Goal: Task Accomplishment & Management: Use online tool/utility

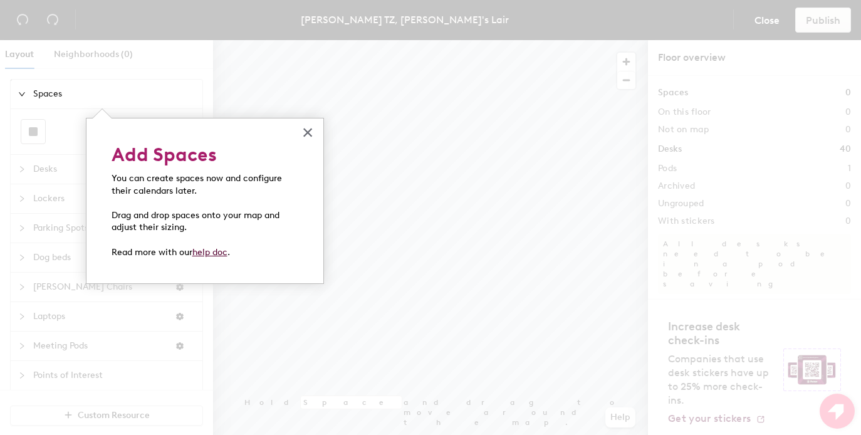
click at [68, 92] on span "Spaces" at bounding box center [114, 94] width 162 height 29
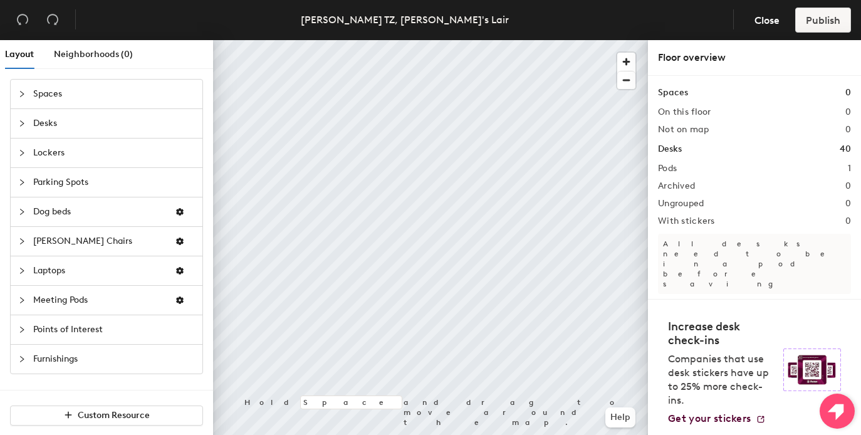
click at [68, 92] on span "Spaces" at bounding box center [114, 94] width 162 height 29
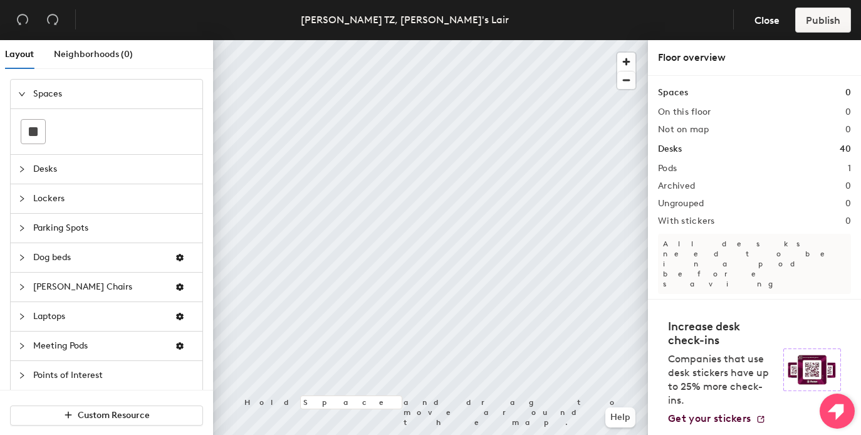
click at [831, 403] on img "Open Resource Center" at bounding box center [836, 410] width 35 height 35
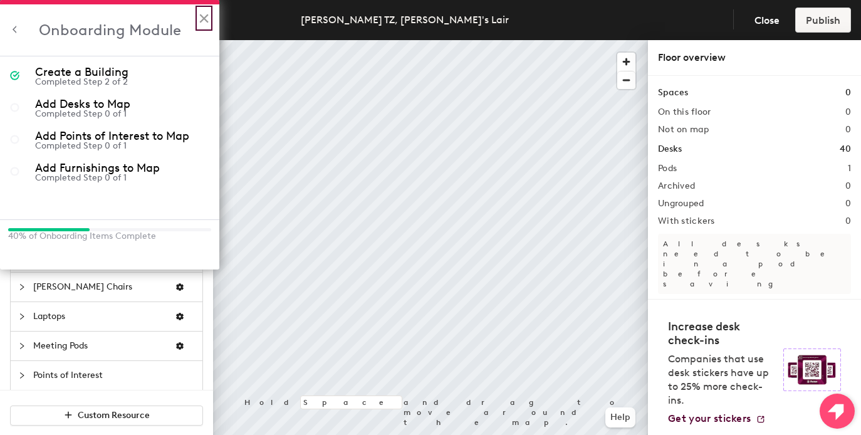
click at [204, 21] on button "×" at bounding box center [204, 18] width 12 height 20
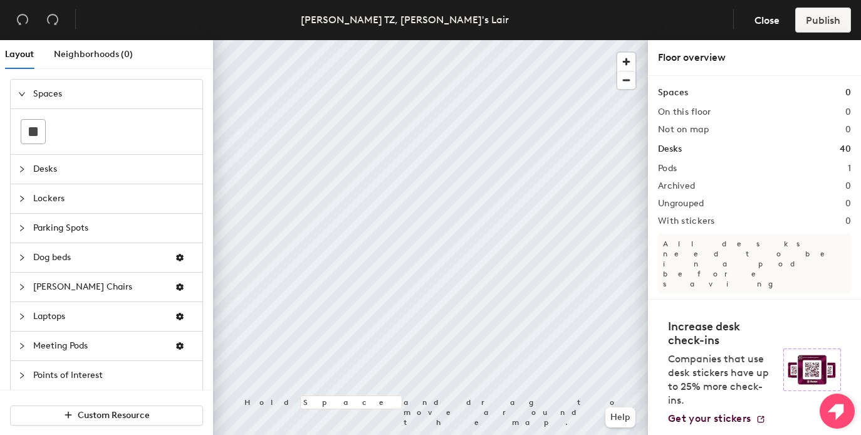
click at [834, 413] on img "Open Resource Center" at bounding box center [836, 410] width 35 height 35
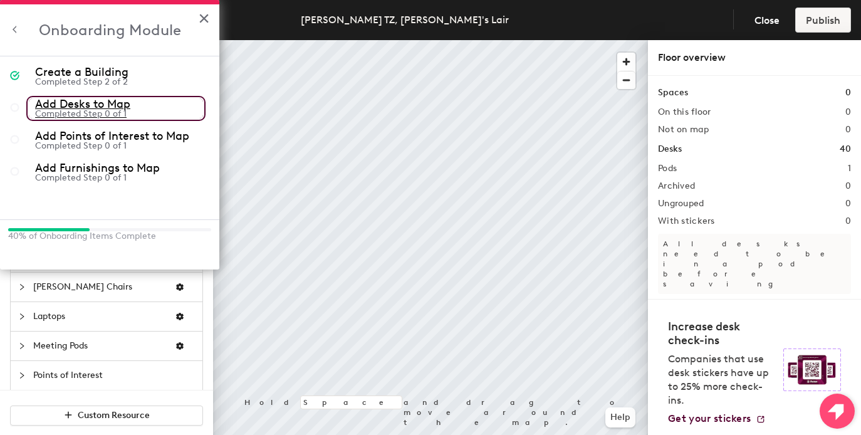
click at [103, 100] on div "Add Desks to Map" at bounding box center [119, 103] width 168 height 11
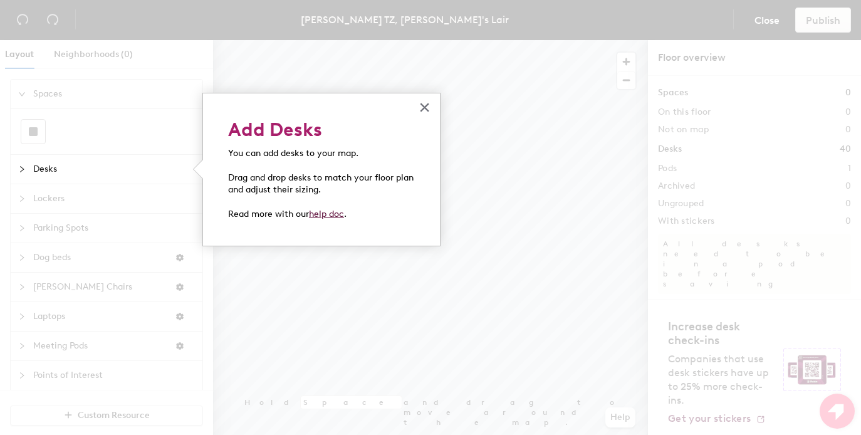
click at [349, 207] on div "You can add desks to your map. Drag and drop desks to match your floor plan and…" at bounding box center [321, 184] width 187 height 74
click at [422, 105] on button "×" at bounding box center [424, 107] width 12 height 20
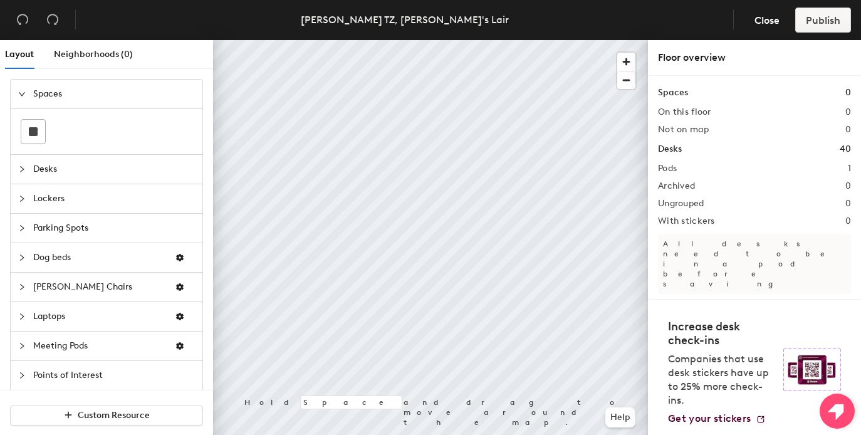
click at [833, 404] on img "Open Resource Center" at bounding box center [836, 410] width 35 height 35
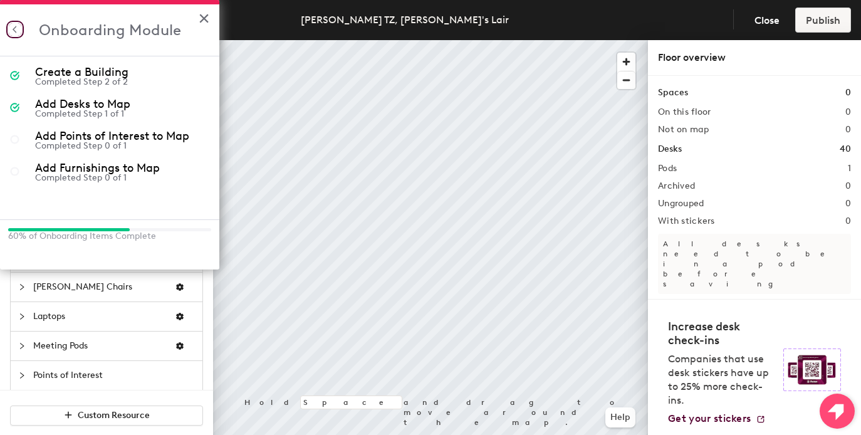
click at [16, 29] on button "Back to Resource Center Home" at bounding box center [15, 29] width 13 height 13
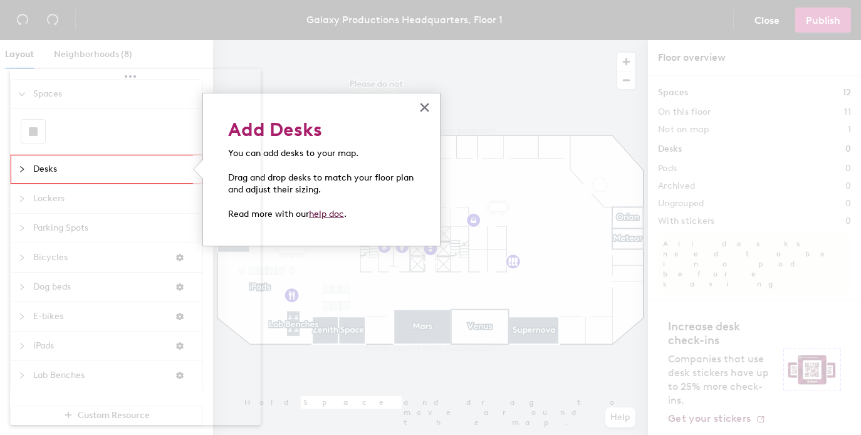
click at [304, 234] on div "× Add Row Add Desks Add Column Add Column Add Row You can add desks to your map…" at bounding box center [321, 170] width 238 height 154
click at [318, 227] on div "Add Row" at bounding box center [321, 227] width 13 height 13
